Goal: Task Accomplishment & Management: Manage account settings

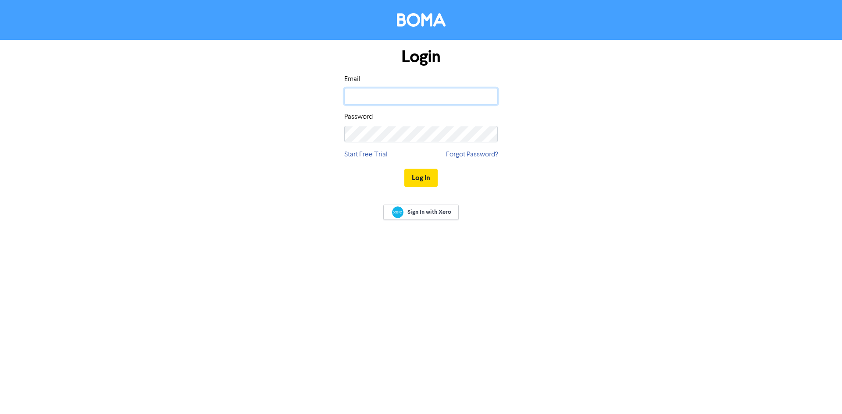
click at [371, 95] on input "email" at bounding box center [420, 96] width 153 height 17
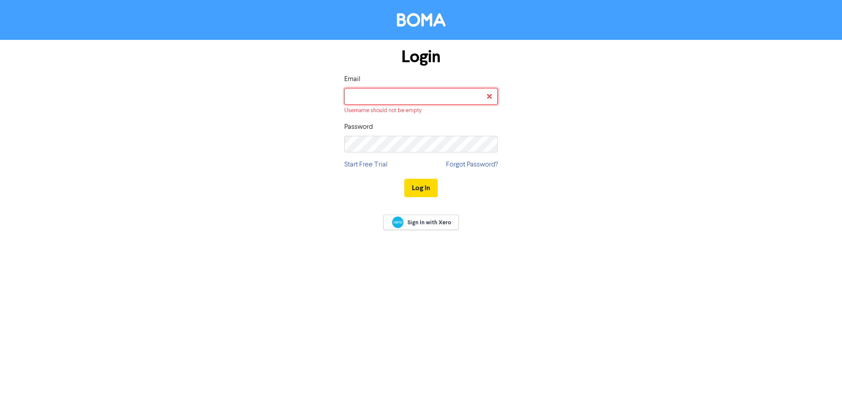
click at [361, 93] on input "email" at bounding box center [420, 96] width 153 height 17
type input "[PERSON_NAME][EMAIL_ADDRESS][DOMAIN_NAME]"
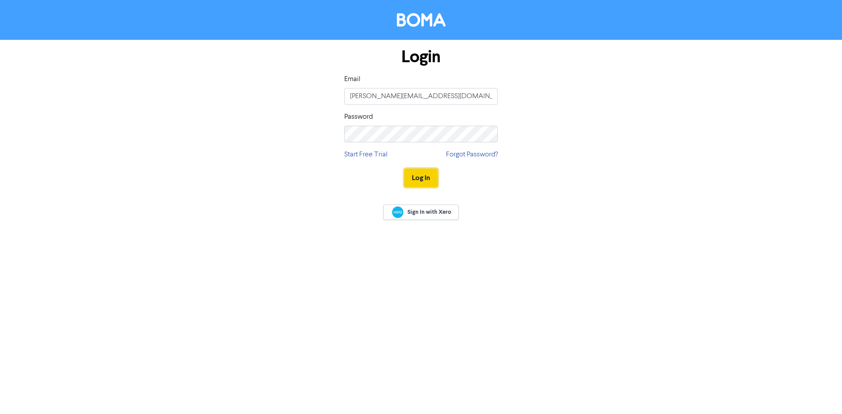
click at [419, 178] on button "Log In" at bounding box center [420, 178] width 33 height 18
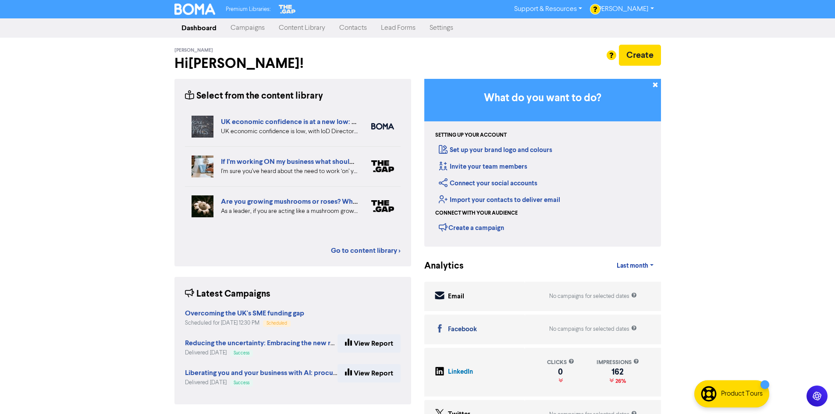
click at [681, 27] on nav "Dashboard Campaigns Content Library Contacts Lead Forms Settings" at bounding box center [417, 27] width 835 height 19
click at [650, 7] on link "[PERSON_NAME]" at bounding box center [624, 9] width 71 height 14
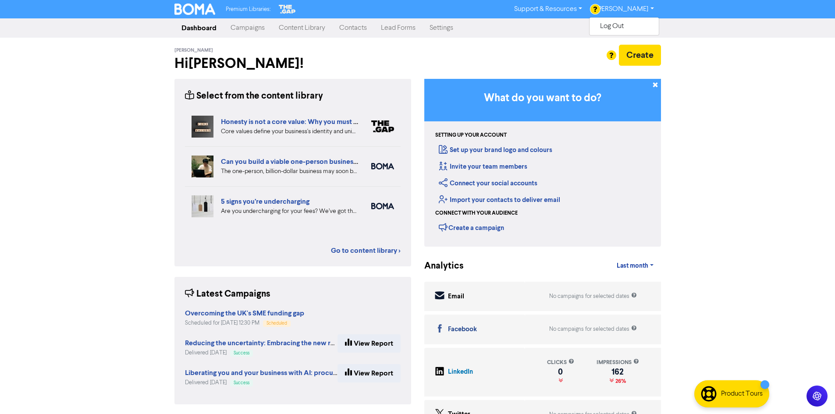
click at [697, 87] on div "Premium Libraries: Support & Resources Video Tutorials FAQ & Guides Marketing E…" at bounding box center [417, 207] width 835 height 414
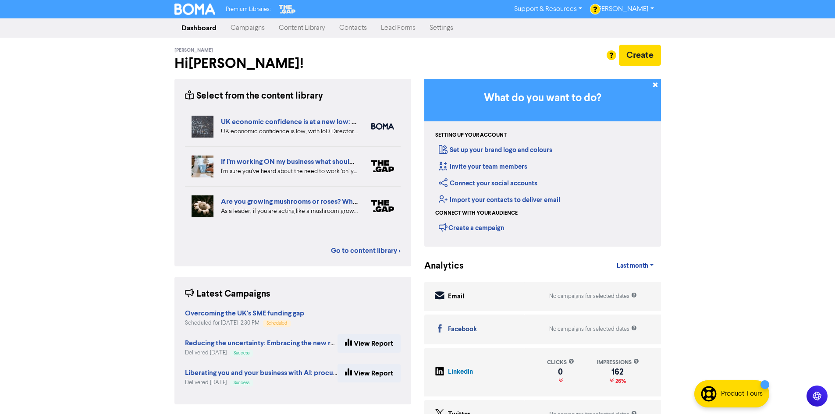
click at [438, 28] on link "Settings" at bounding box center [442, 28] width 38 height 18
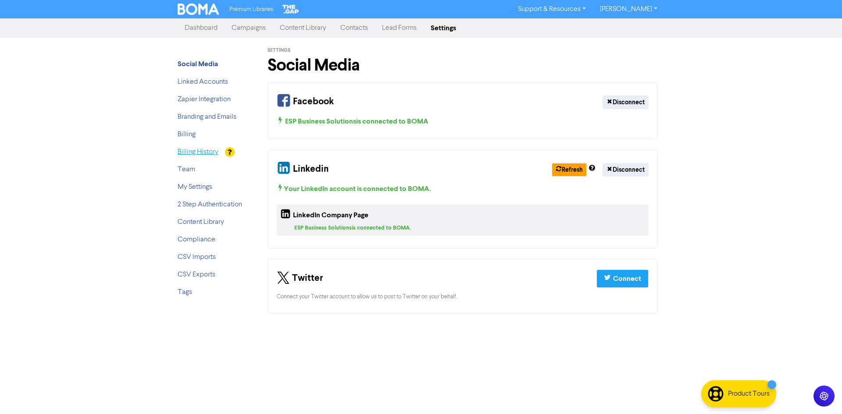
click at [193, 154] on link "Billing History" at bounding box center [198, 152] width 41 height 7
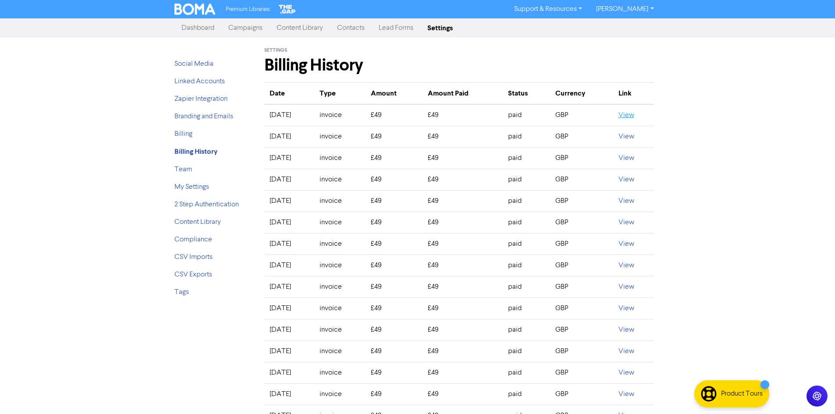
click at [632, 119] on link "View" at bounding box center [626, 115] width 16 height 7
